Goal: Book appointment/travel/reservation: Book appointment/travel/reservation

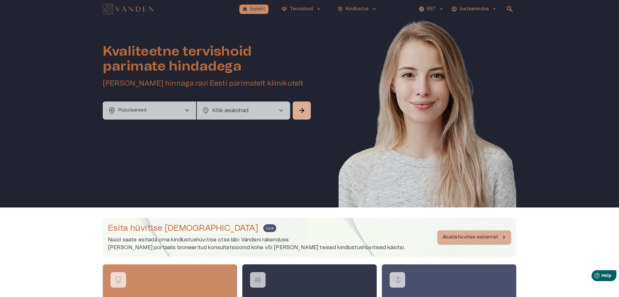
click at [461, 241] on button "Alusta hüvitise esitamist" at bounding box center [474, 237] width 74 height 14
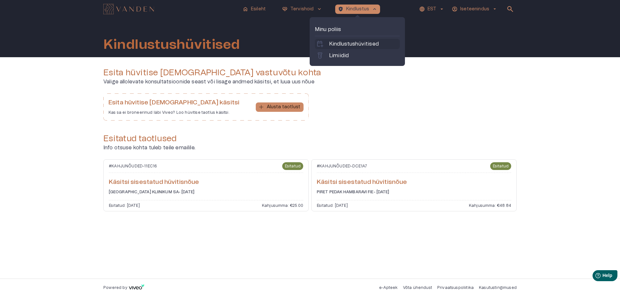
click at [356, 44] on p "Kindlustushüvitised" at bounding box center [354, 44] width 50 height 8
click at [352, 58] on link "labs Limiidid" at bounding box center [357, 56] width 82 height 8
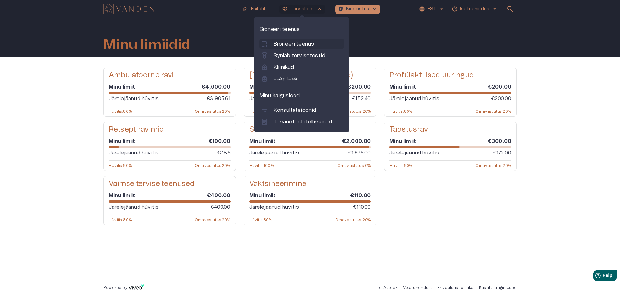
click at [283, 44] on p "Broneeri teenus" at bounding box center [294, 44] width 40 height 8
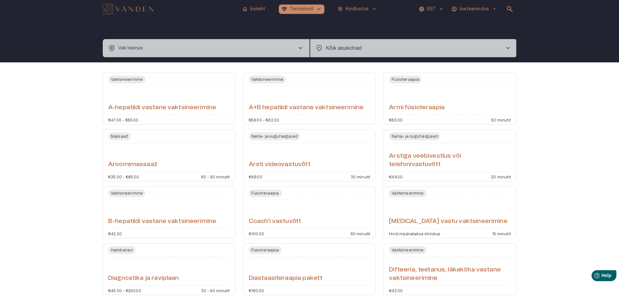
click at [223, 53] on button "health_and_safety Vali teenus chevron_right" at bounding box center [206, 48] width 207 height 18
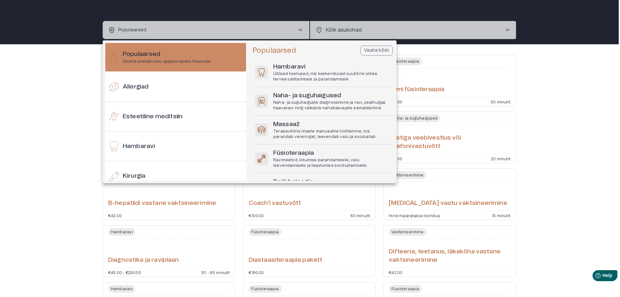
click at [336, 27] on div at bounding box center [310, 148] width 620 height 297
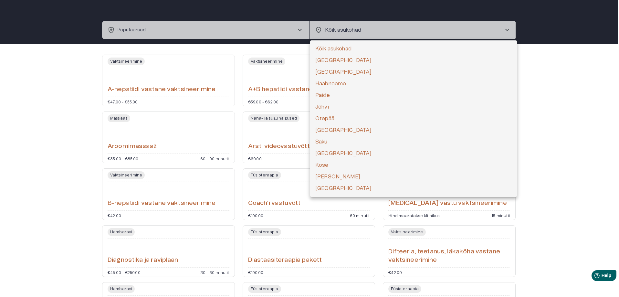
click at [334, 29] on body "home Esileht [MEDICAL_DATA]_heart Tervishoid keyboard_arrow_down health_and_saf…" at bounding box center [309, 130] width 619 height 297
click at [328, 74] on li "[GEOGRAPHIC_DATA]" at bounding box center [413, 72] width 207 height 12
type input "**********"
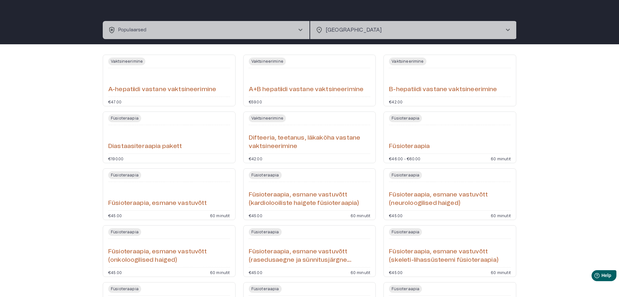
click at [193, 30] on button "health_and_safety Populaarsed chevron_right" at bounding box center [206, 30] width 207 height 18
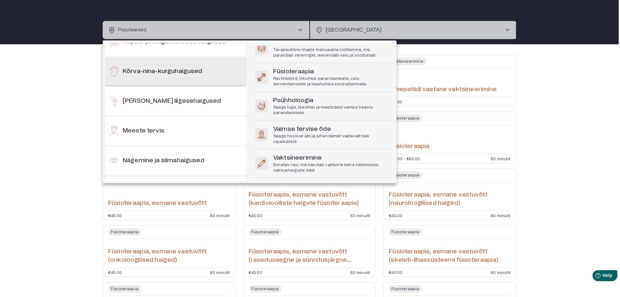
scroll to position [226, 0]
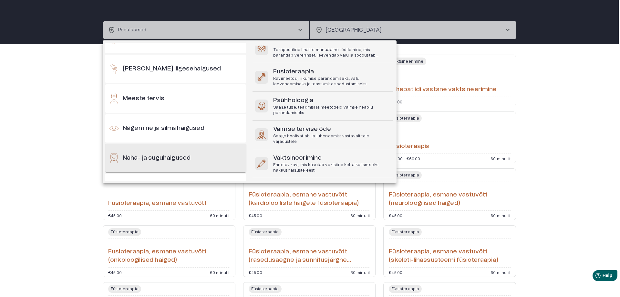
click at [185, 159] on h6 "Naha- ja suguhaigused" at bounding box center [157, 158] width 68 height 9
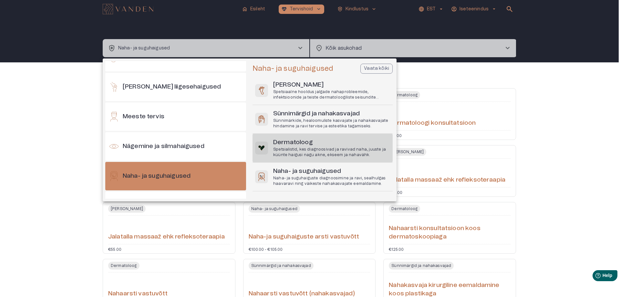
click at [286, 147] on p "Spetsialistid, kes diagnoosivad ja ravivad naha, juuste ja küünte haigusi nagu …" at bounding box center [331, 152] width 117 height 11
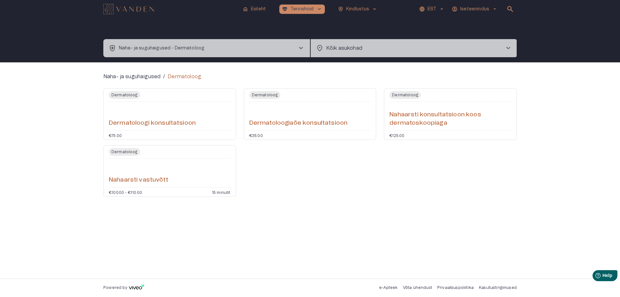
click at [179, 172] on div "Nahaarsti vastuvõtt" at bounding box center [170, 172] width 122 height 23
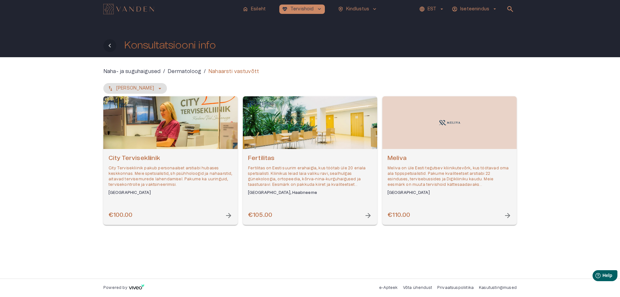
click at [112, 47] on icon "Tagasi" at bounding box center [110, 46] width 8 height 8
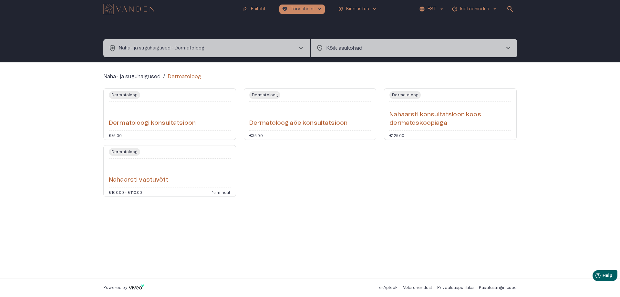
click at [206, 51] on button "health_and_safety Naha- ja suguhaigused - Dermatoloog chevron_right" at bounding box center [206, 48] width 207 height 18
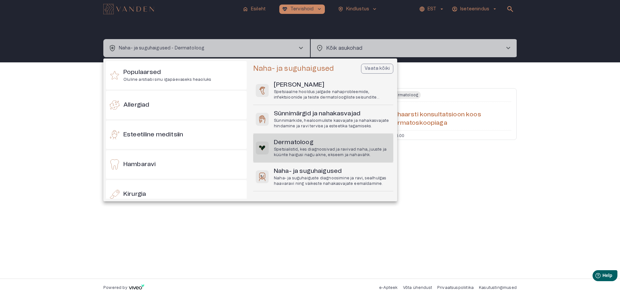
scroll to position [272, 0]
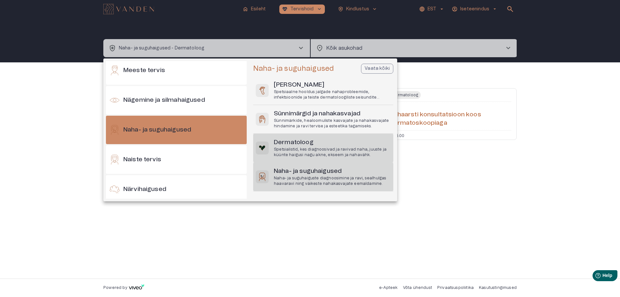
click at [308, 180] on p "Naha- ja suguhaiguste diagnoosimine ja ravi, sealhulgas haavaravi ning väikeste…" at bounding box center [332, 180] width 117 height 11
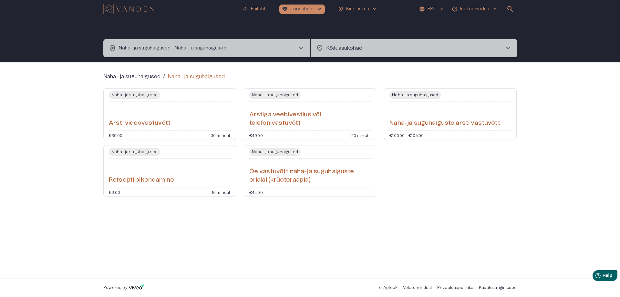
click at [334, 47] on body "home Esileht [MEDICAL_DATA]_heart Tervishoid keyboard_arrow_down health_and_saf…" at bounding box center [310, 148] width 620 height 297
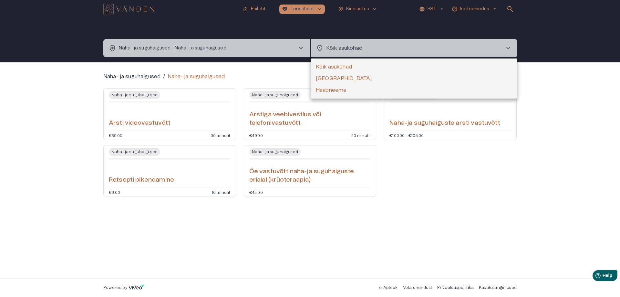
click at [215, 53] on div at bounding box center [310, 148] width 620 height 297
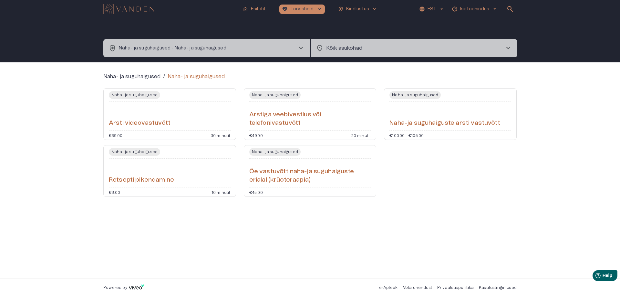
click at [214, 53] on button "health_and_safety Naha- ja suguhaigused - Naha- ja suguhaigused chevron_right" at bounding box center [206, 48] width 207 height 18
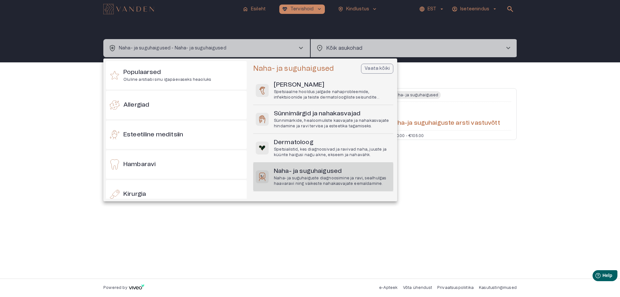
scroll to position [272, 0]
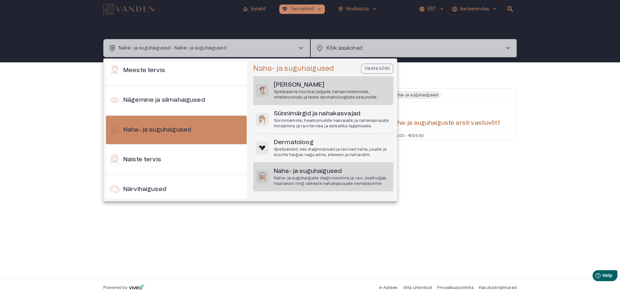
click at [309, 94] on p "Spetsiaalne hooldus jalgade nahaprobleemide, infektsioonide ja teiste dermatolo…" at bounding box center [332, 94] width 117 height 11
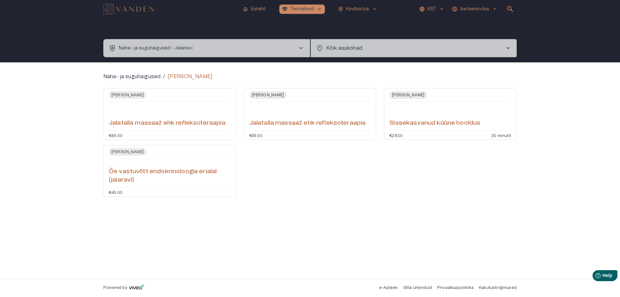
click at [470, 8] on p "Iseteenindus" at bounding box center [474, 9] width 29 height 7
click at [256, 49] on div at bounding box center [310, 148] width 620 height 297
click at [255, 49] on button "health_and_safety Naha- ja suguhaigused - Jalaravi chevron_right" at bounding box center [206, 48] width 207 height 18
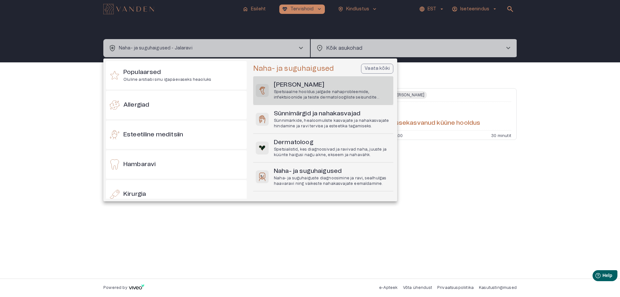
scroll to position [272, 0]
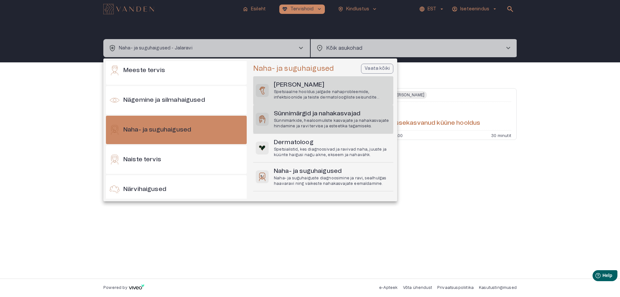
click at [290, 117] on h6 "Sünnimärgid ja nahakasvajad" at bounding box center [332, 113] width 117 height 9
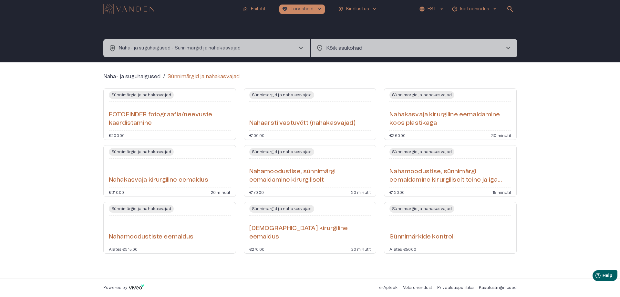
click at [338, 46] on body "home Esileht [MEDICAL_DATA]_heart Tervishoid keyboard_arrow_down health_and_saf…" at bounding box center [310, 148] width 620 height 297
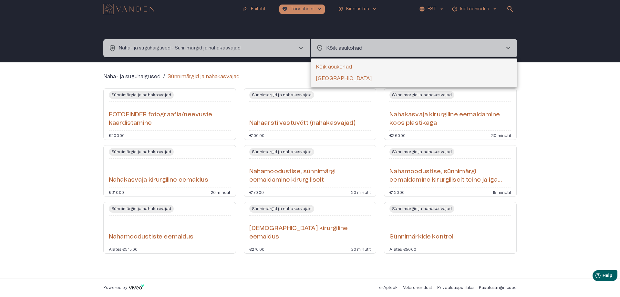
click at [208, 50] on div at bounding box center [310, 148] width 620 height 297
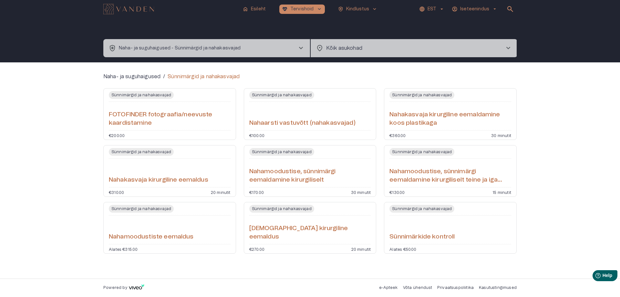
click at [208, 49] on p "Naha- ja suguhaigused - Sünnimärgid ja nahakasvajad" at bounding box center [180, 48] width 122 height 7
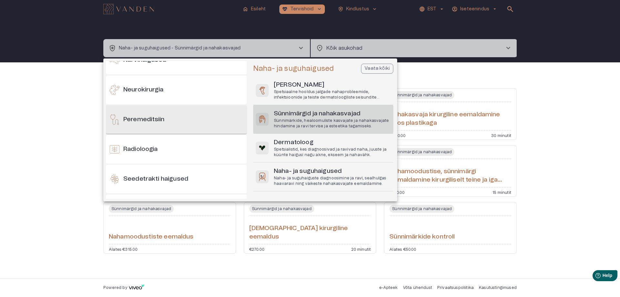
scroll to position [434, 0]
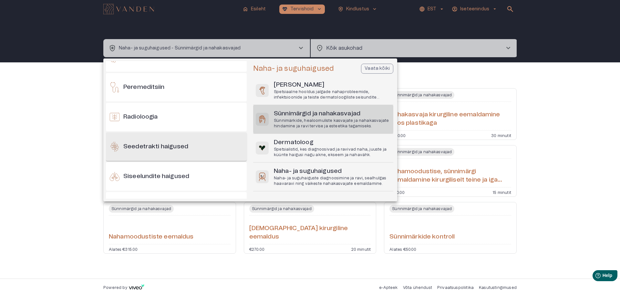
click at [179, 149] on h6 "Seedetrakti haigused" at bounding box center [155, 146] width 65 height 9
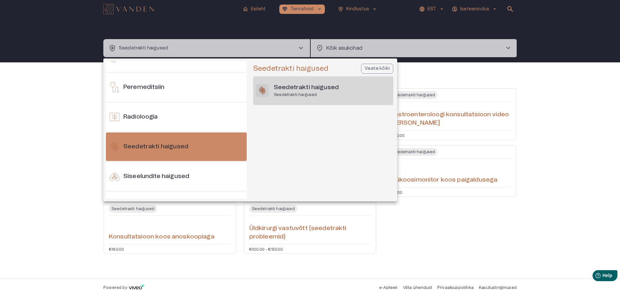
click at [287, 91] on h6 "Seedetrakti haigused" at bounding box center [306, 87] width 65 height 9
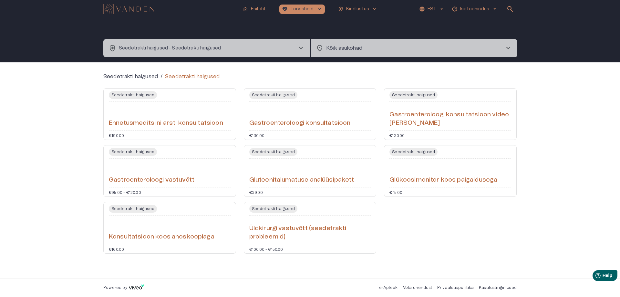
click at [258, 224] on h6 "Üldkirurgi vastuvõtt (seedetrakti probleemid)" at bounding box center [310, 232] width 122 height 17
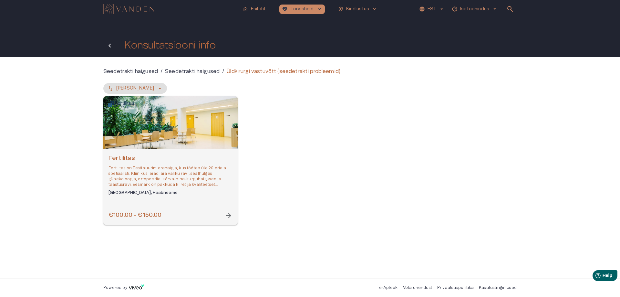
click at [110, 48] on icon "Tagasi" at bounding box center [110, 46] width 8 height 8
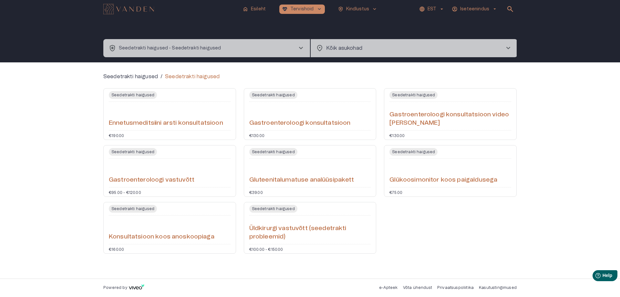
click at [169, 48] on p "Seedetrakti haigused - Seedetrakti haigused" at bounding box center [170, 48] width 102 height 7
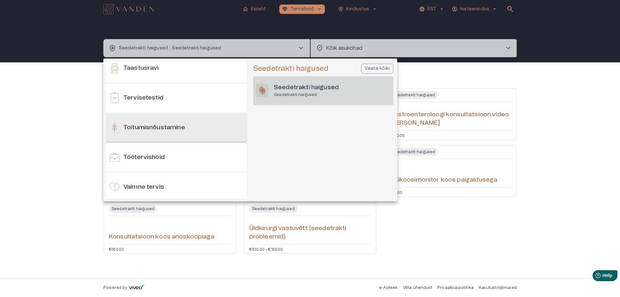
scroll to position [599, 0]
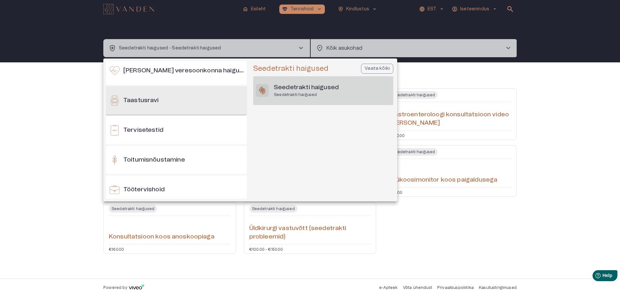
click at [163, 108] on div "Taastusravi" at bounding box center [176, 100] width 141 height 28
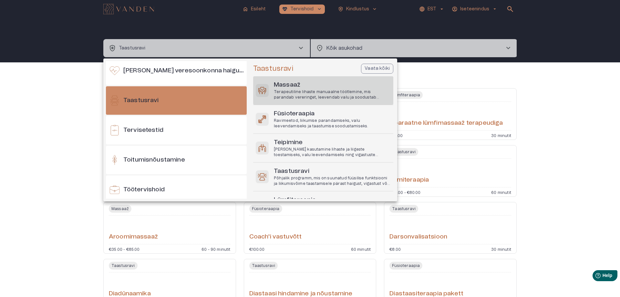
click at [305, 95] on p "Terapeutiline lihaste manuaalne töötlemine, mis parandab vereringet, leevendab …" at bounding box center [332, 94] width 117 height 11
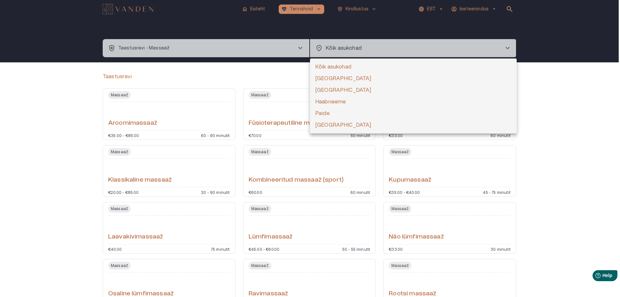
click at [348, 54] on body "home Esileht [MEDICAL_DATA]_heart Tervishoid keyboard_arrow_down health_and_saf…" at bounding box center [310, 148] width 620 height 297
click at [328, 88] on li "[GEOGRAPHIC_DATA]" at bounding box center [413, 90] width 207 height 12
type input "**********"
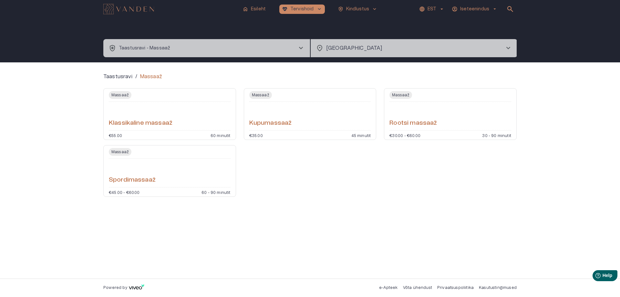
click at [185, 125] on div "Klassikaline massaaž" at bounding box center [170, 115] width 122 height 23
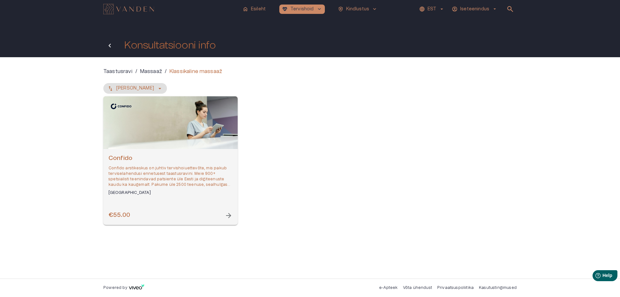
click at [109, 45] on icon "Tagasi" at bounding box center [110, 46] width 8 height 8
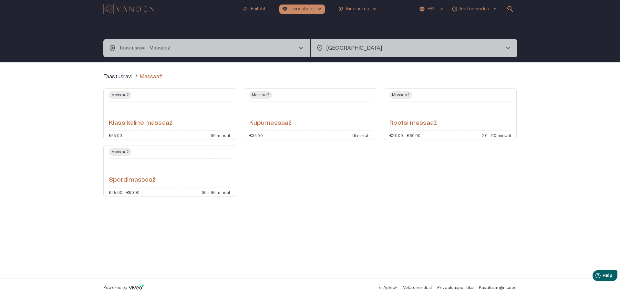
click at [150, 47] on p "Taastusravi - Massaaž" at bounding box center [144, 48] width 51 height 7
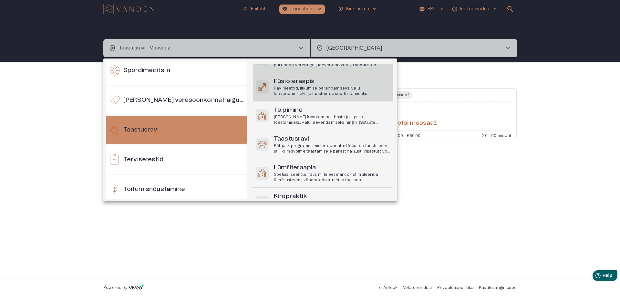
scroll to position [53, 0]
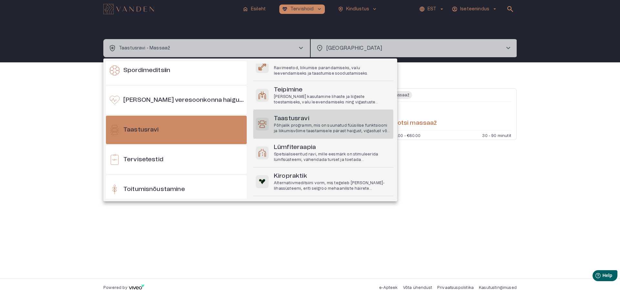
click at [351, 130] on p "Põhjalik programm, mis on suunatud füüsilise funktsiooni ja liikumisvõime taast…" at bounding box center [332, 128] width 117 height 11
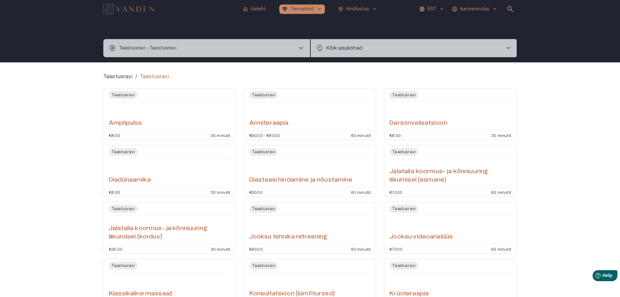
click at [359, 49] on body "home Esileht [MEDICAL_DATA]_heart Tervishoid keyboard_arrow_down health_and_saf…" at bounding box center [310, 148] width 620 height 297
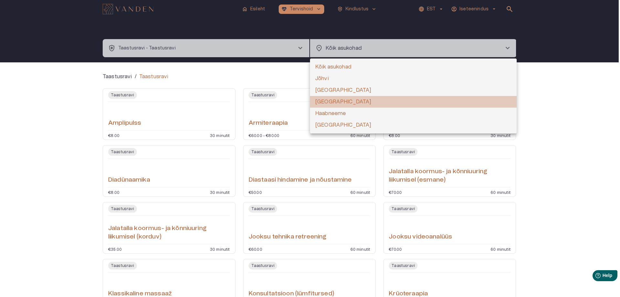
click at [340, 101] on li "[GEOGRAPHIC_DATA]" at bounding box center [413, 102] width 207 height 12
type input "**********"
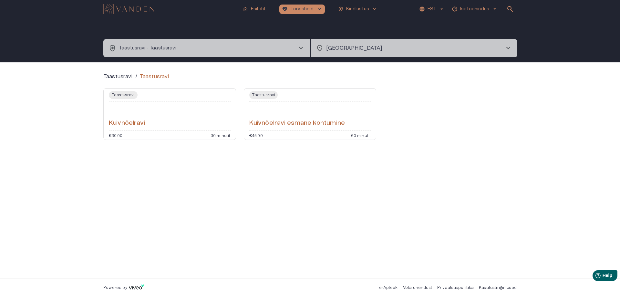
click at [241, 42] on button "health_and_safety Taastusravi - Taastusravi chevron_right" at bounding box center [206, 48] width 207 height 18
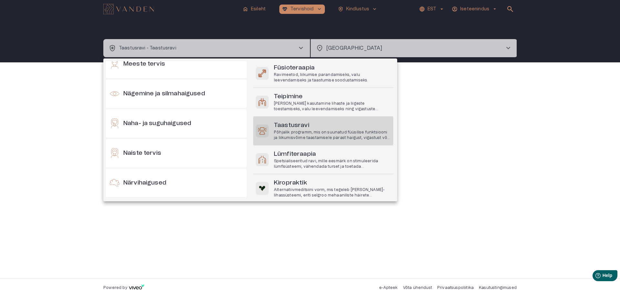
scroll to position [246, 0]
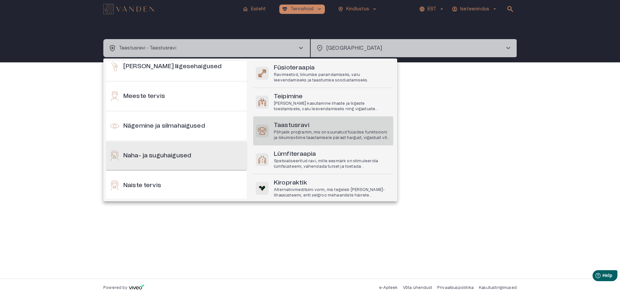
click at [199, 156] on div "Naha- ja suguhaigused" at bounding box center [176, 155] width 141 height 28
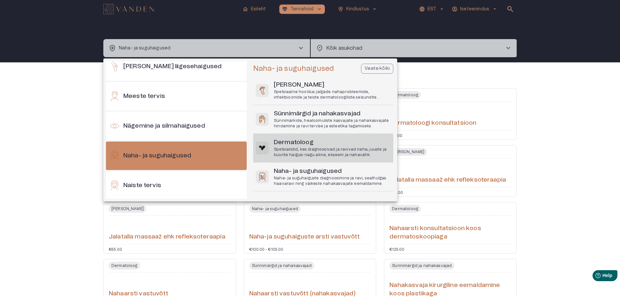
click at [304, 151] on p "Spetsialistid, kes diagnoosivad ja ravivad naha, juuste ja küünte haigusi nagu …" at bounding box center [332, 152] width 117 height 11
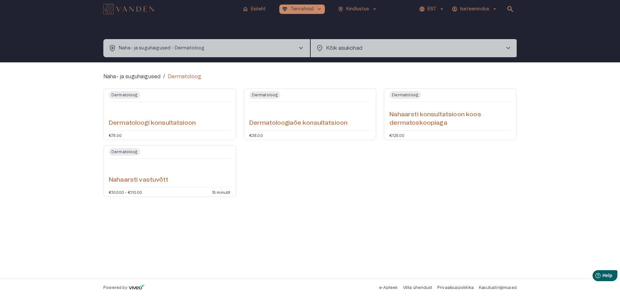
click at [174, 167] on div "Nahaarsti vastuvõtt" at bounding box center [170, 172] width 122 height 23
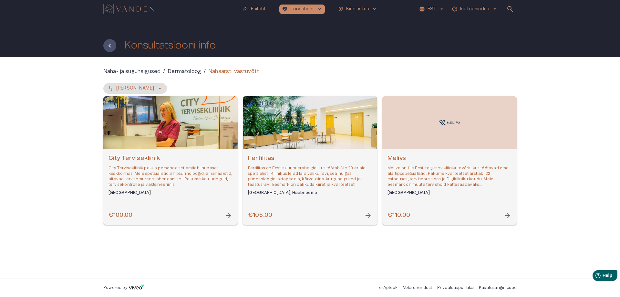
click at [426, 132] on div "Open selected supplier available booking dates" at bounding box center [449, 122] width 134 height 53
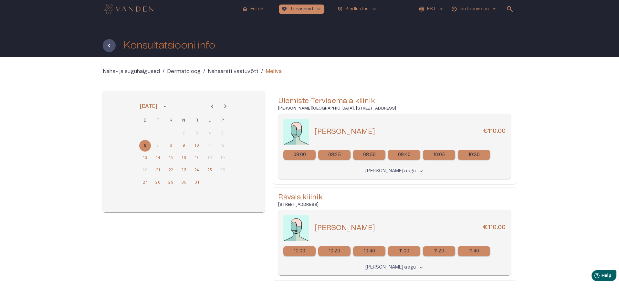
click at [120, 5] on img "Navigate to homepage" at bounding box center [128, 9] width 51 height 10
